Goal: Task Accomplishment & Management: Manage account settings

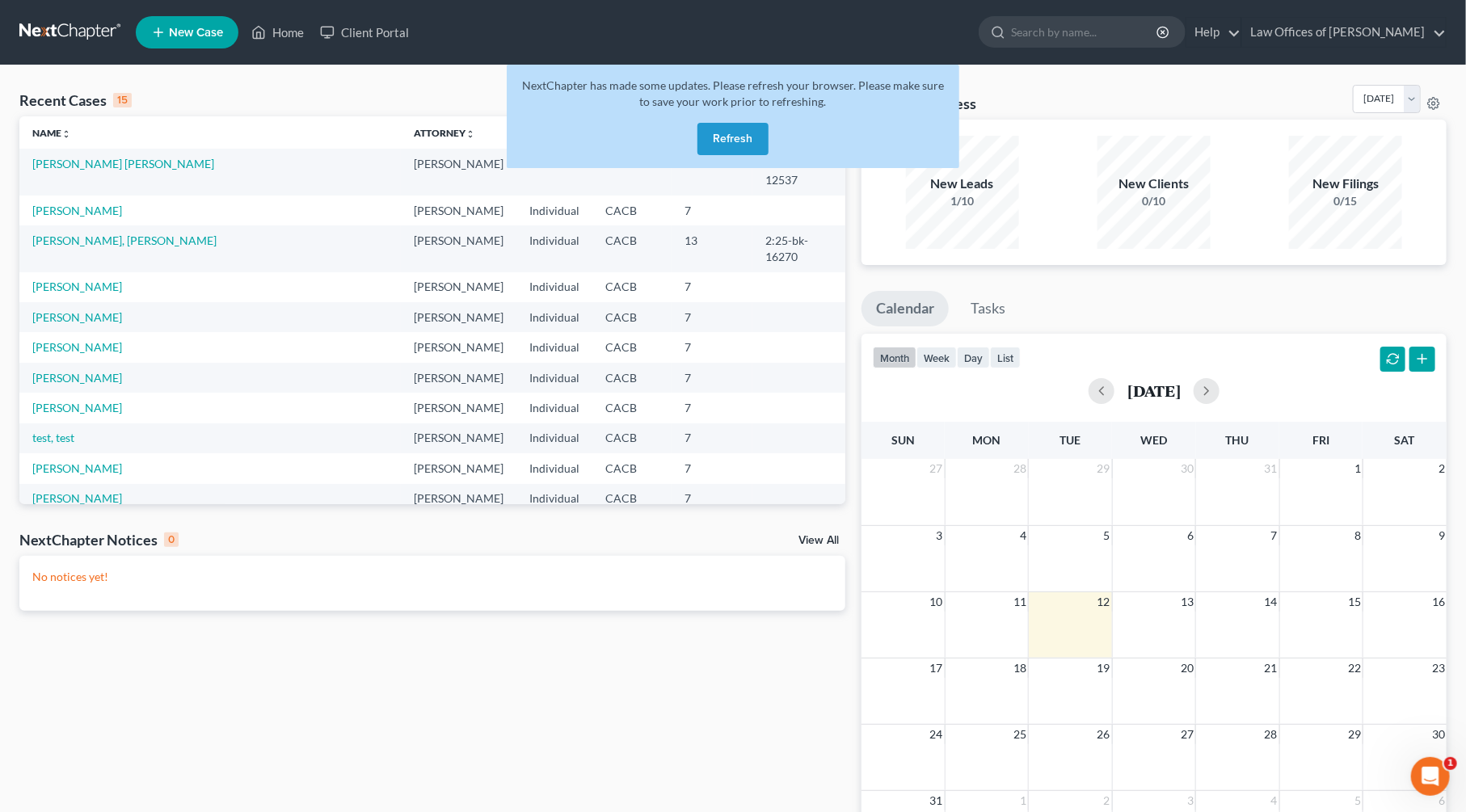
click at [742, 143] on button "Refresh" at bounding box center [733, 139] width 71 height 32
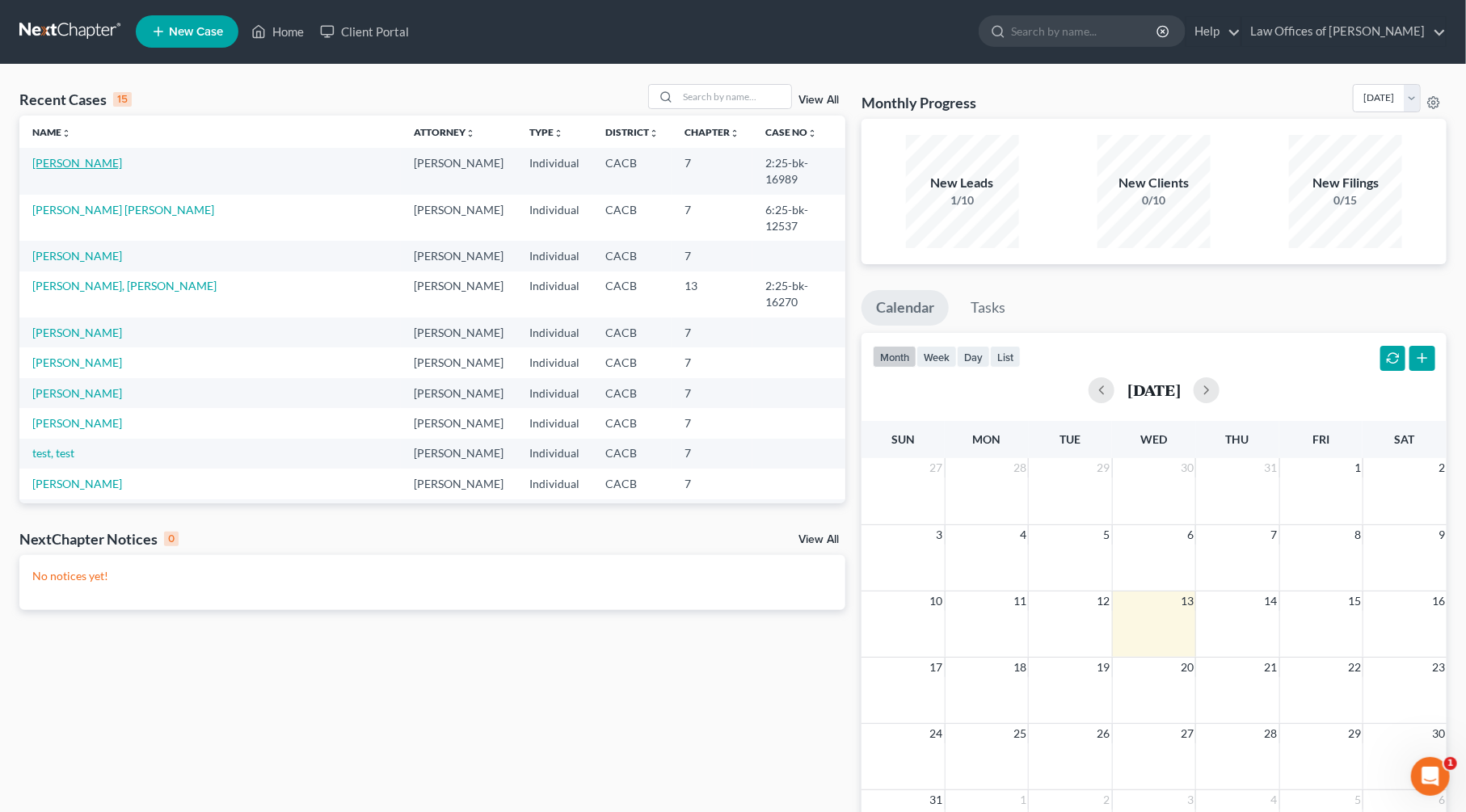
click at [78, 162] on link "[PERSON_NAME]" at bounding box center [77, 163] width 90 height 14
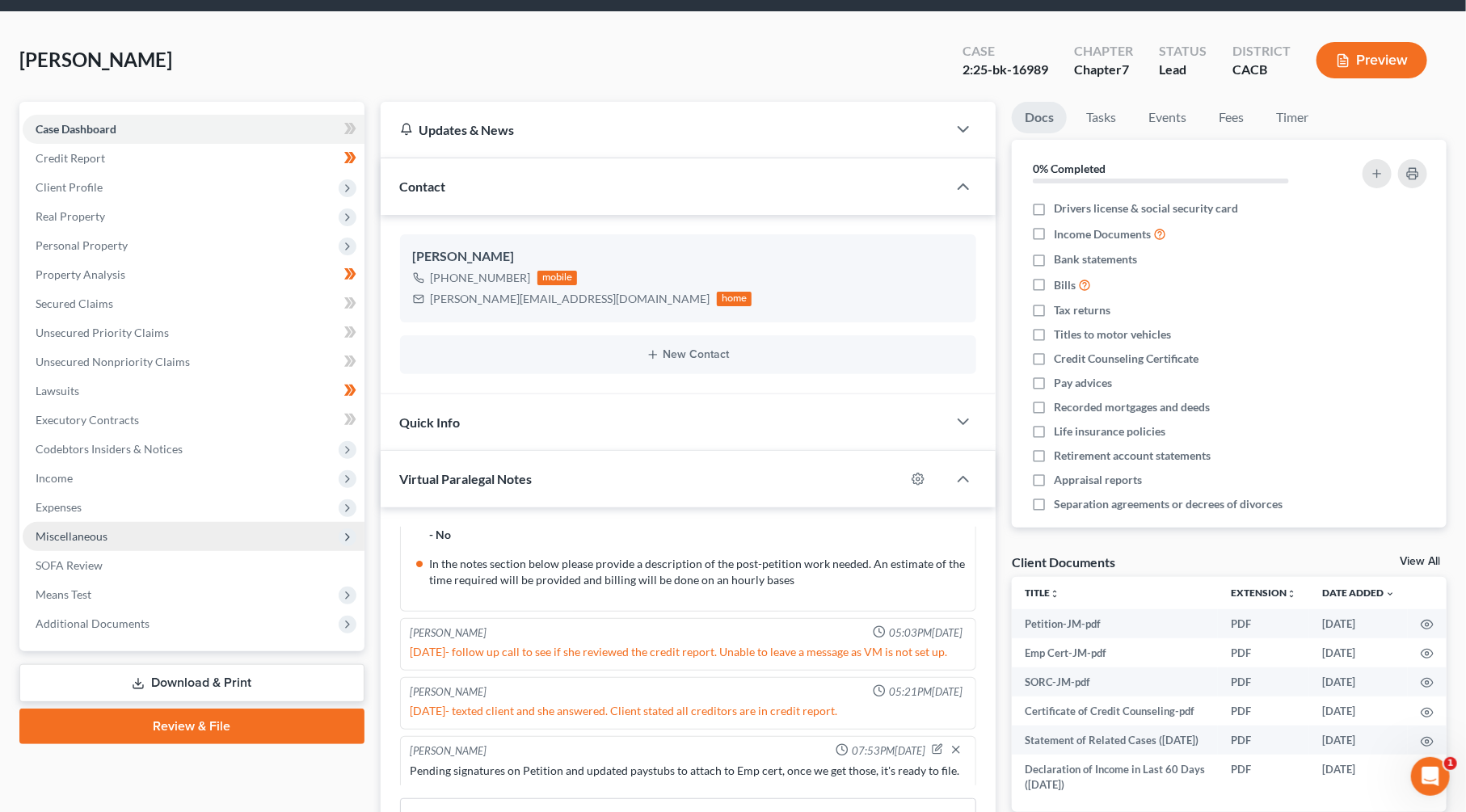
scroll to position [61, 0]
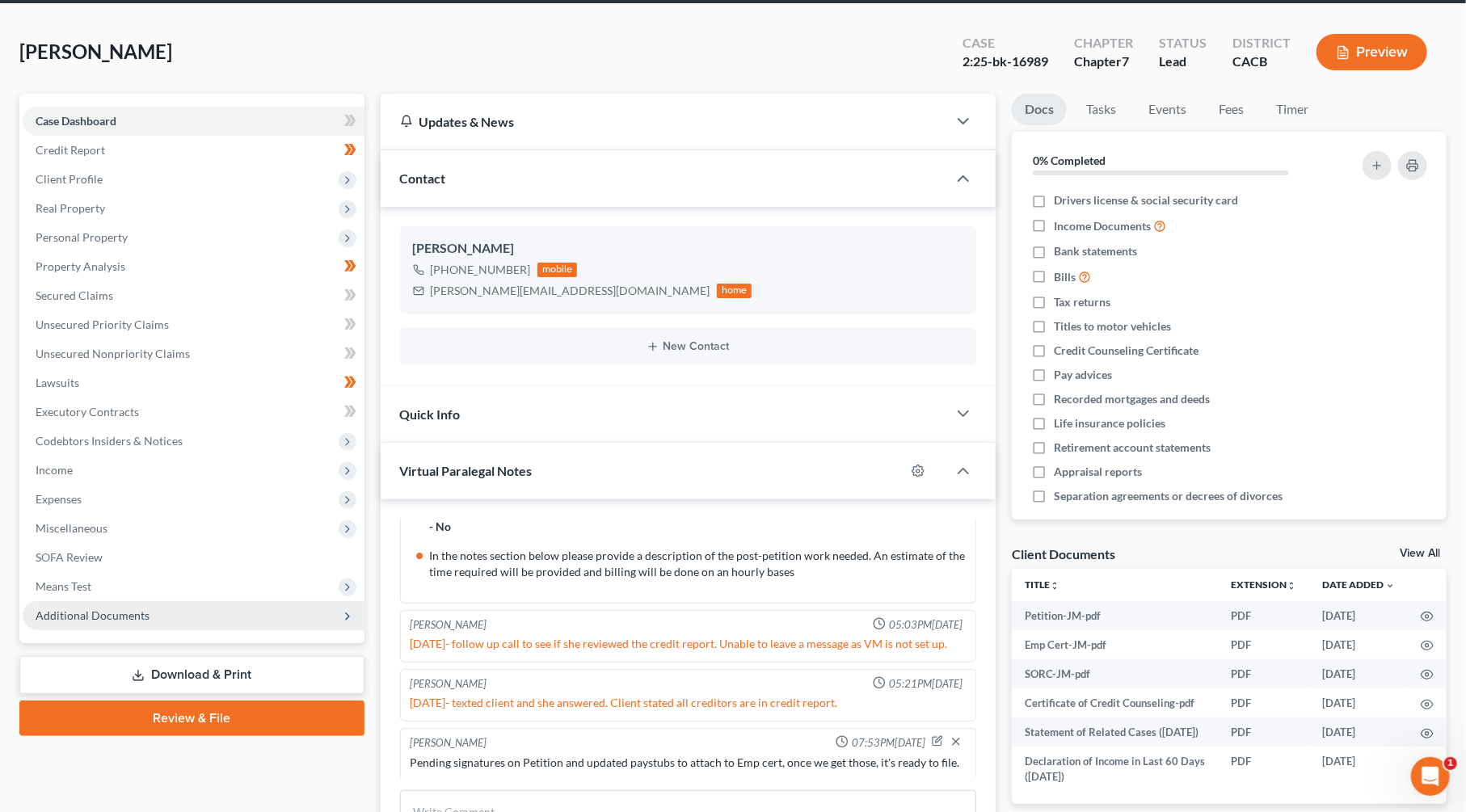
click at [120, 619] on span "Additional Documents" at bounding box center [93, 615] width 114 height 14
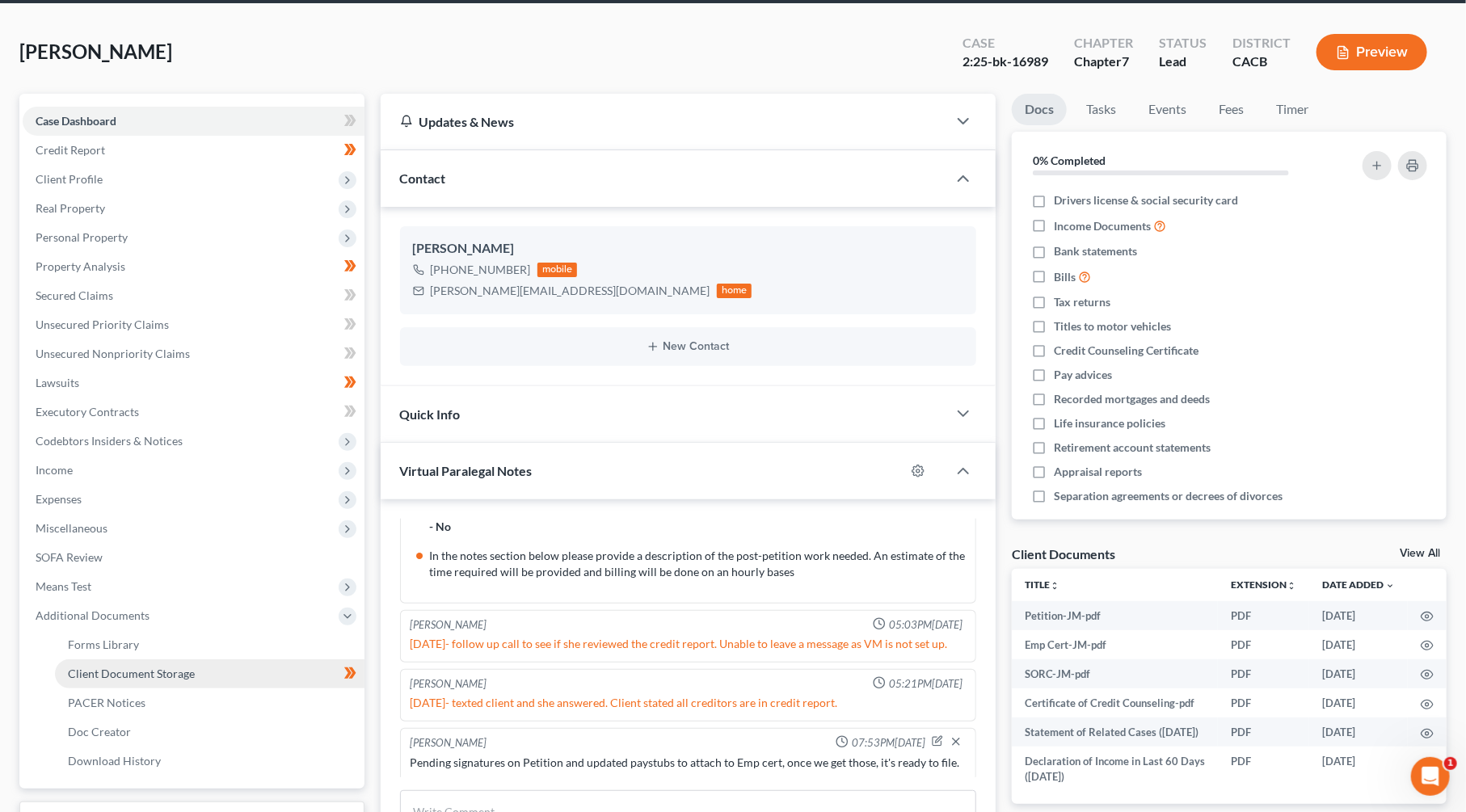
click at [133, 669] on span "Client Document Storage" at bounding box center [131, 673] width 127 height 14
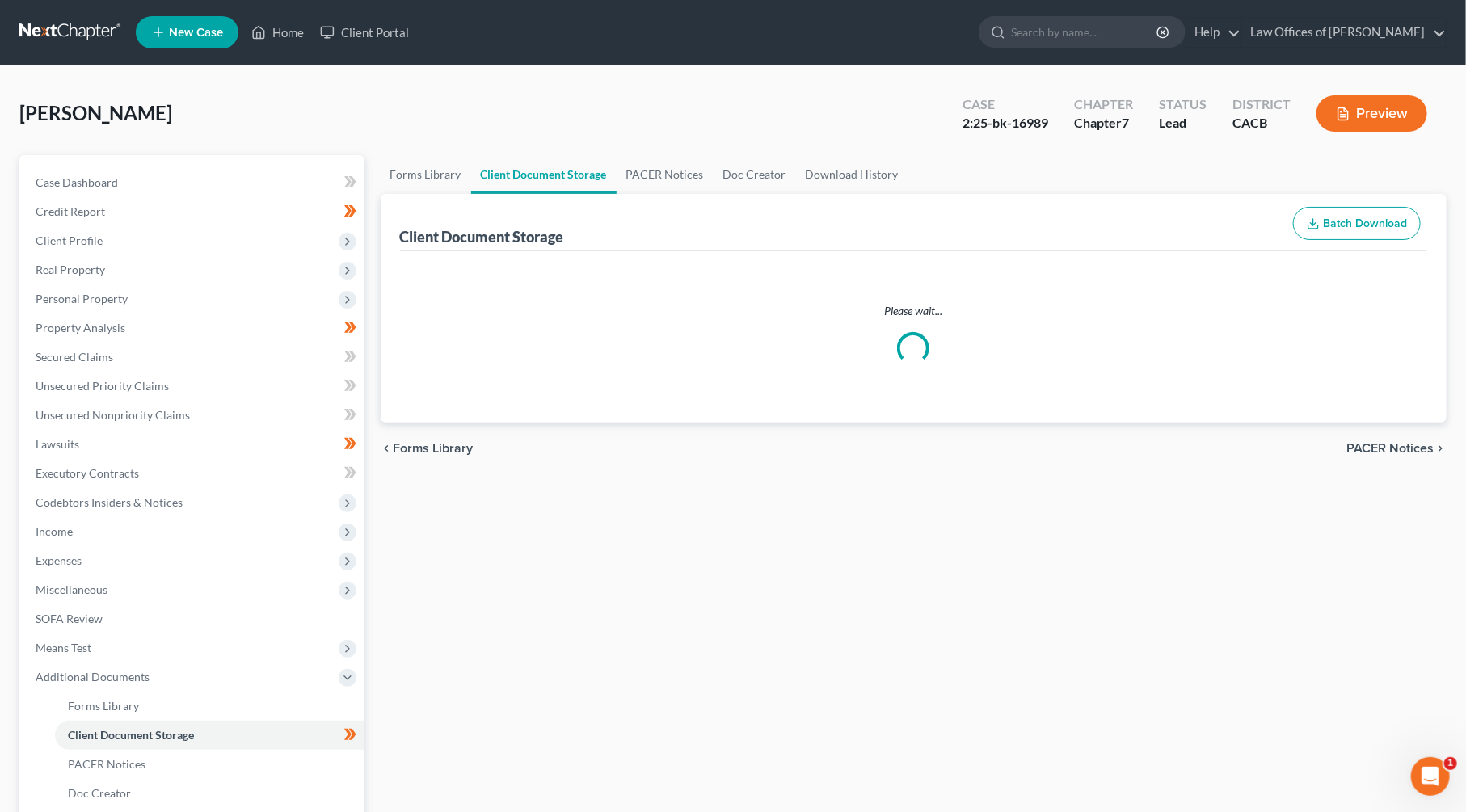
select select "65"
select select "30"
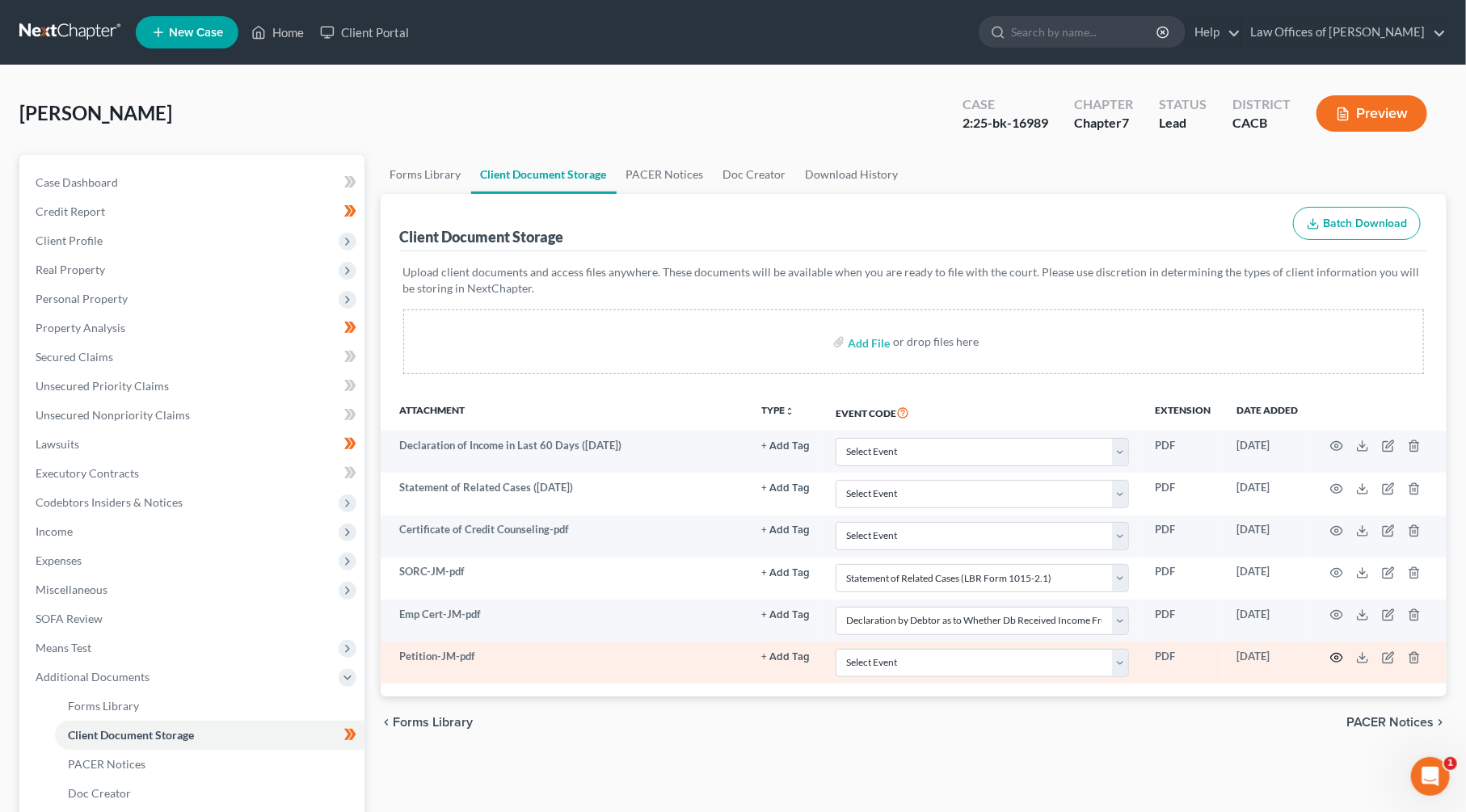
click at [1340, 652] on icon "button" at bounding box center [1336, 657] width 13 height 13
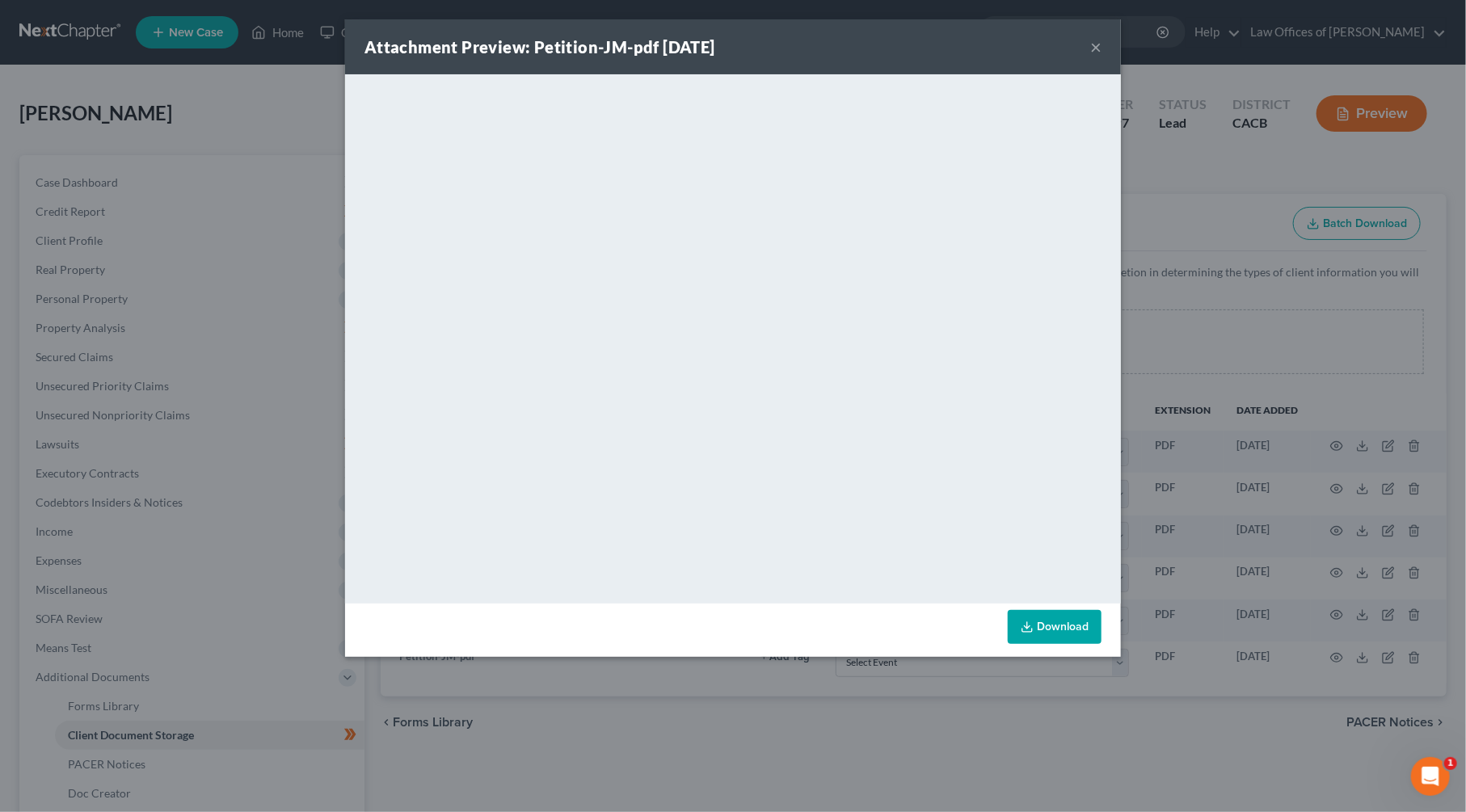
click at [1096, 49] on button "×" at bounding box center [1095, 46] width 11 height 19
